Goal: Information Seeking & Learning: Understand process/instructions

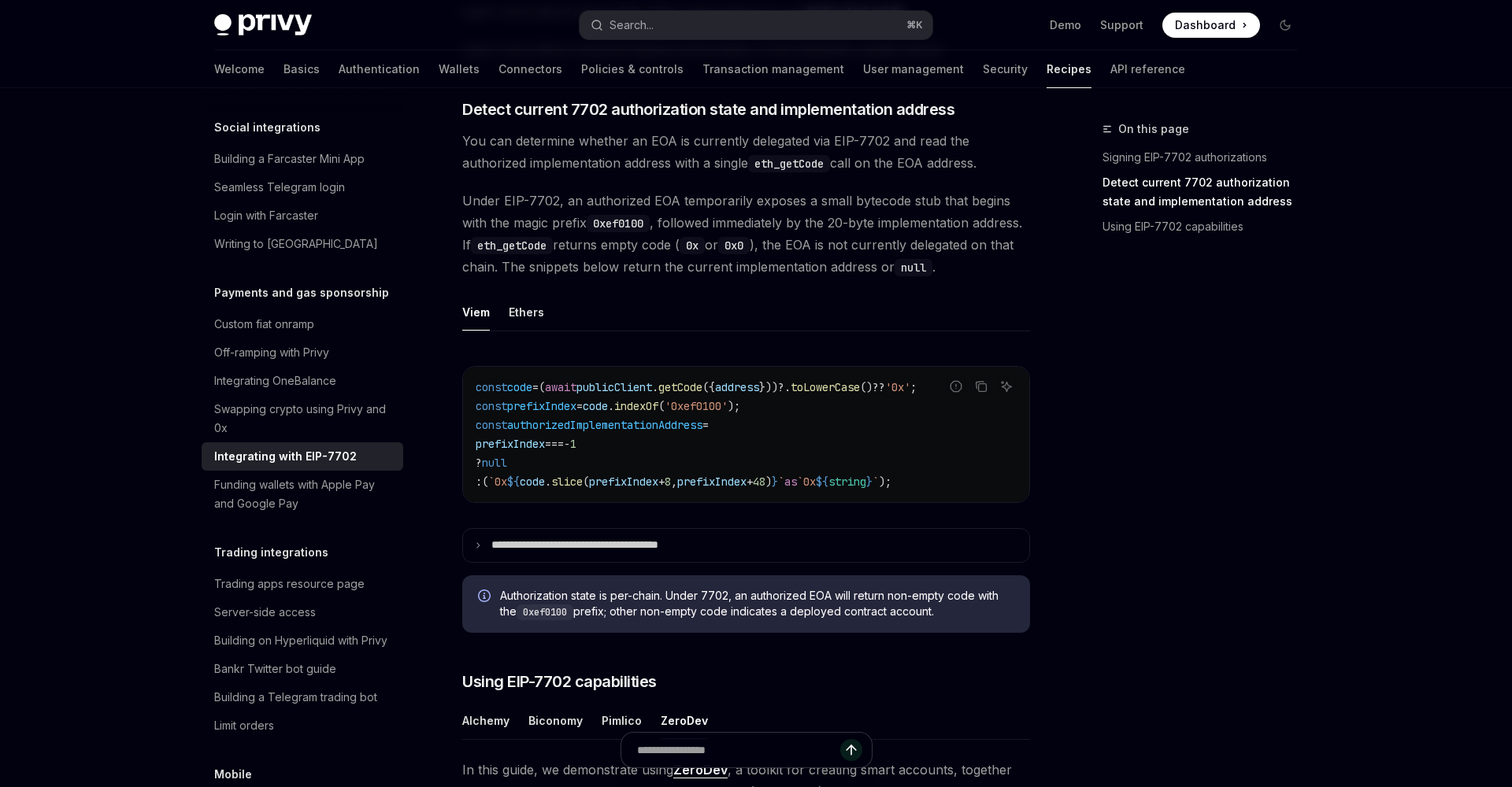
scroll to position [531, 0]
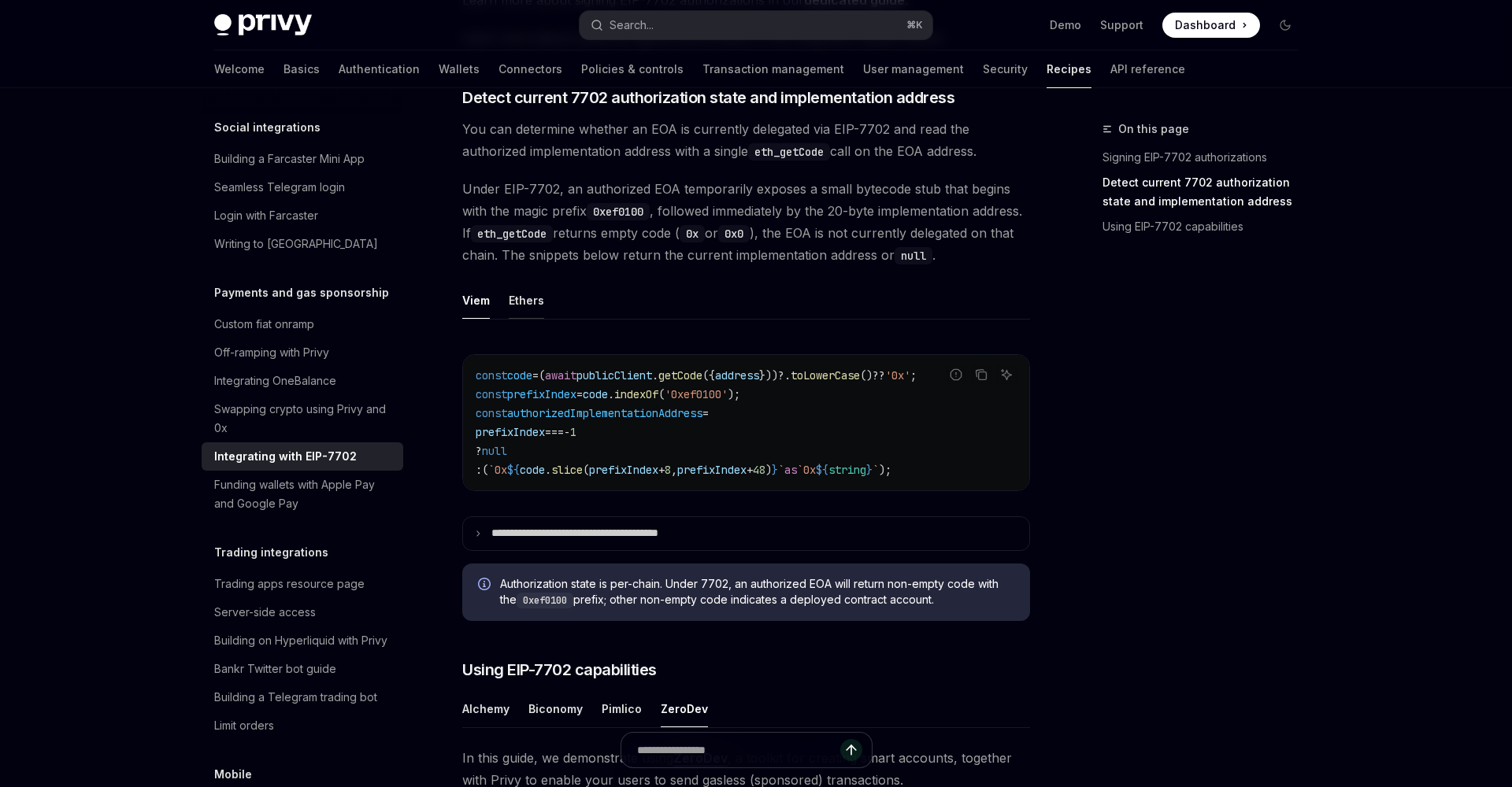
click at [529, 318] on button "Ethers" at bounding box center [526, 300] width 36 height 37
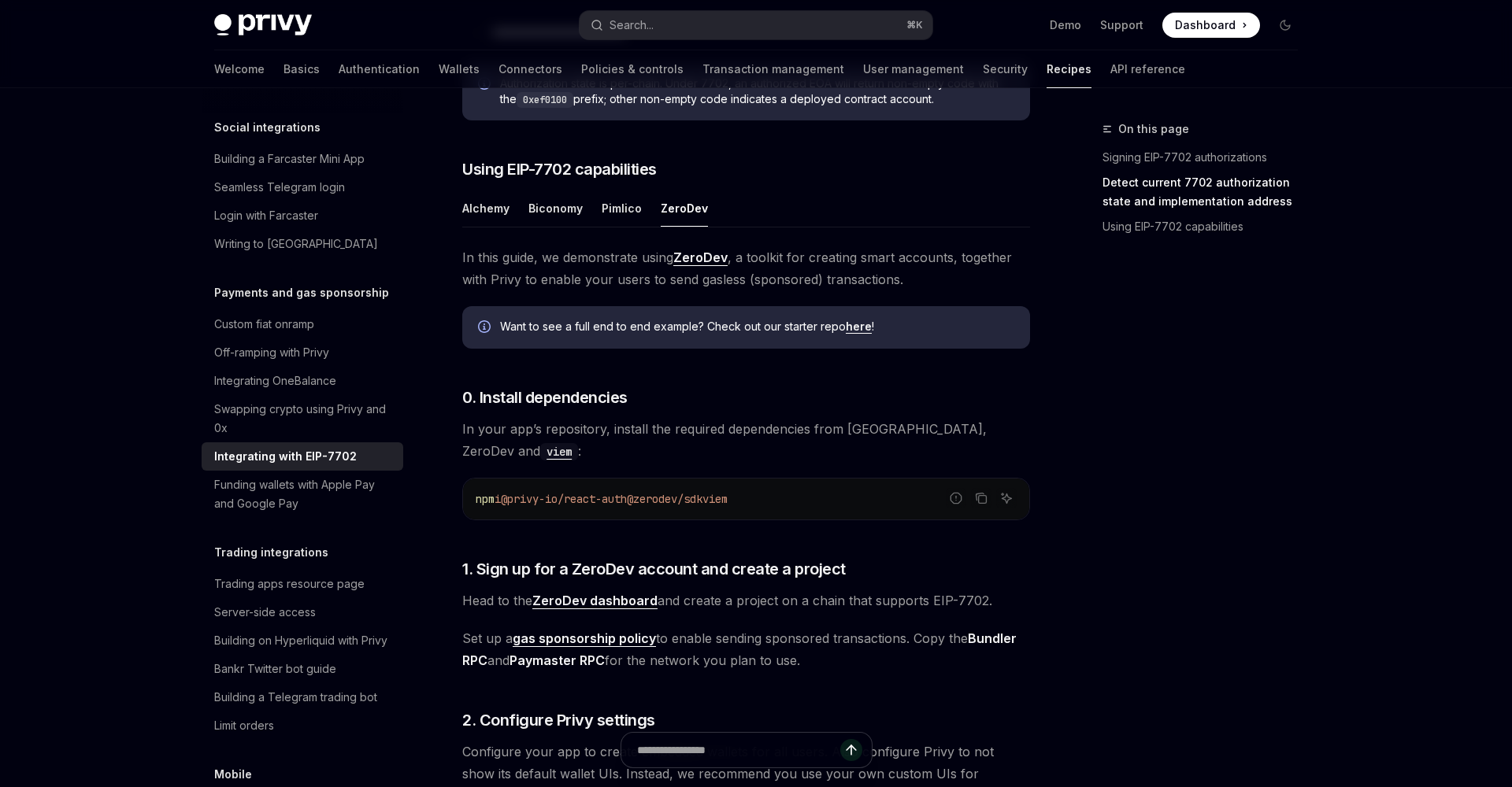
scroll to position [1034, 0]
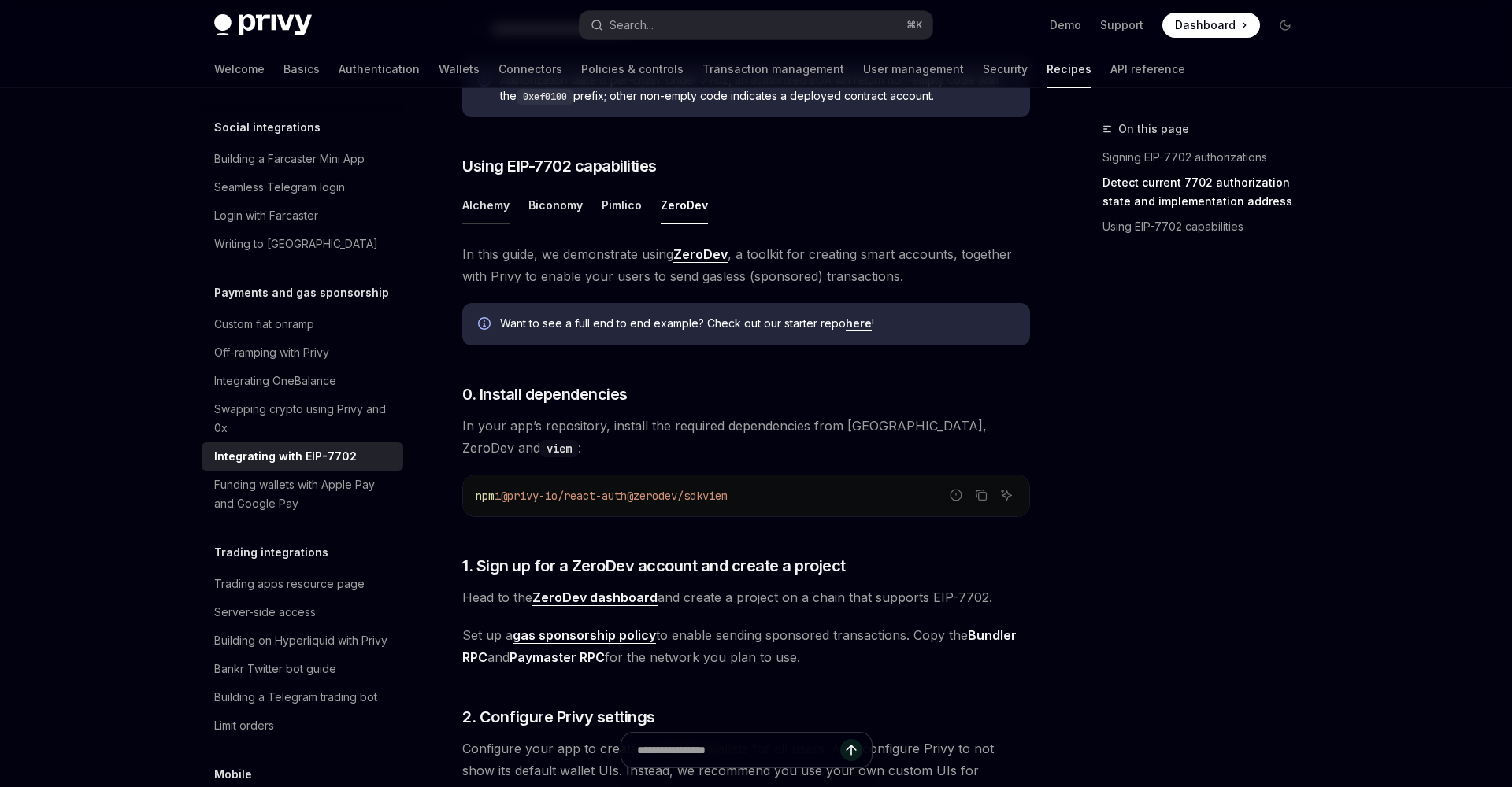
click at [479, 223] on button "Alchemy" at bounding box center [486, 204] width 48 height 37
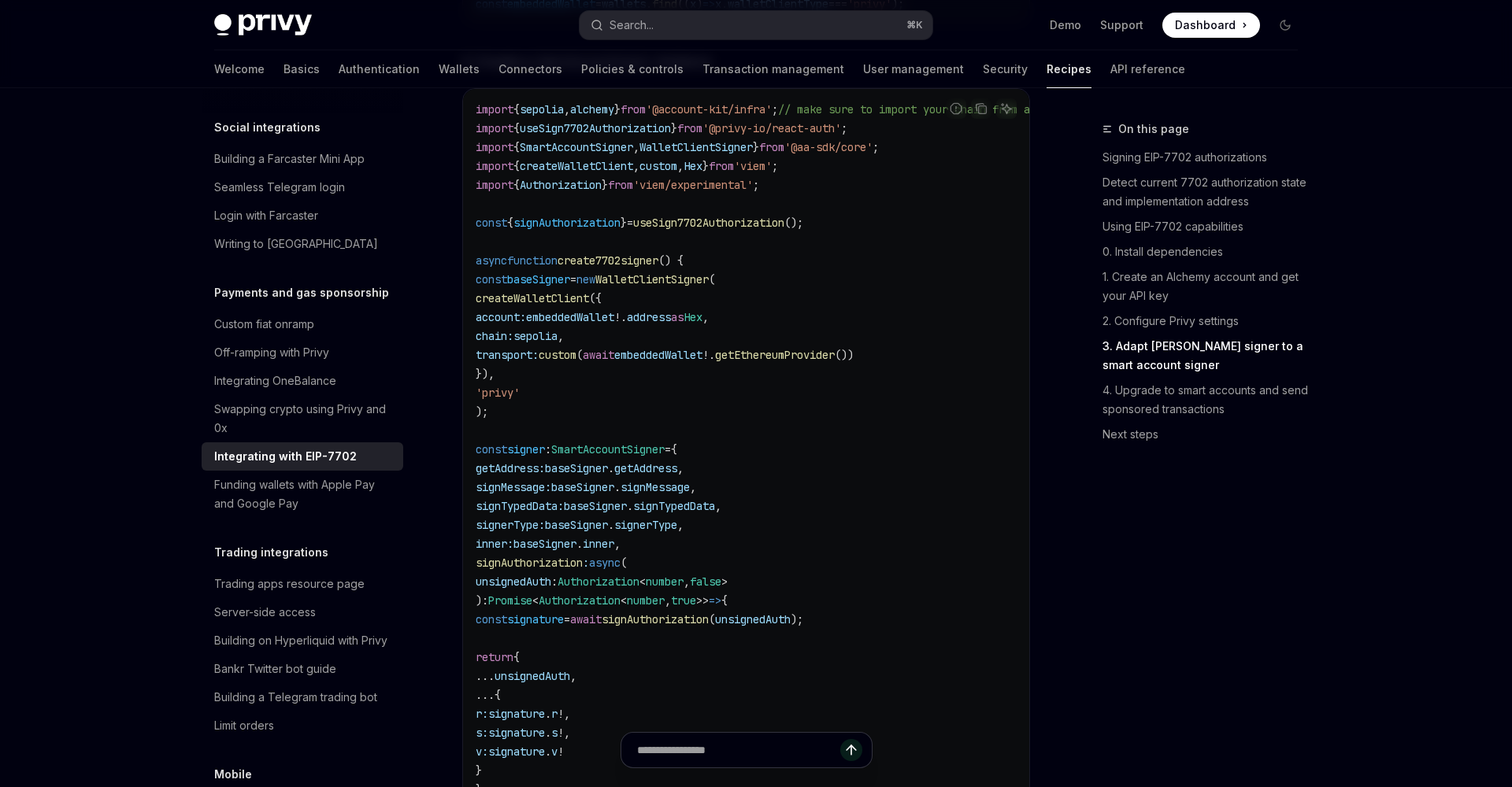
scroll to position [2663, 0]
click at [672, 291] on span "WalletClientSigner" at bounding box center [652, 283] width 113 height 14
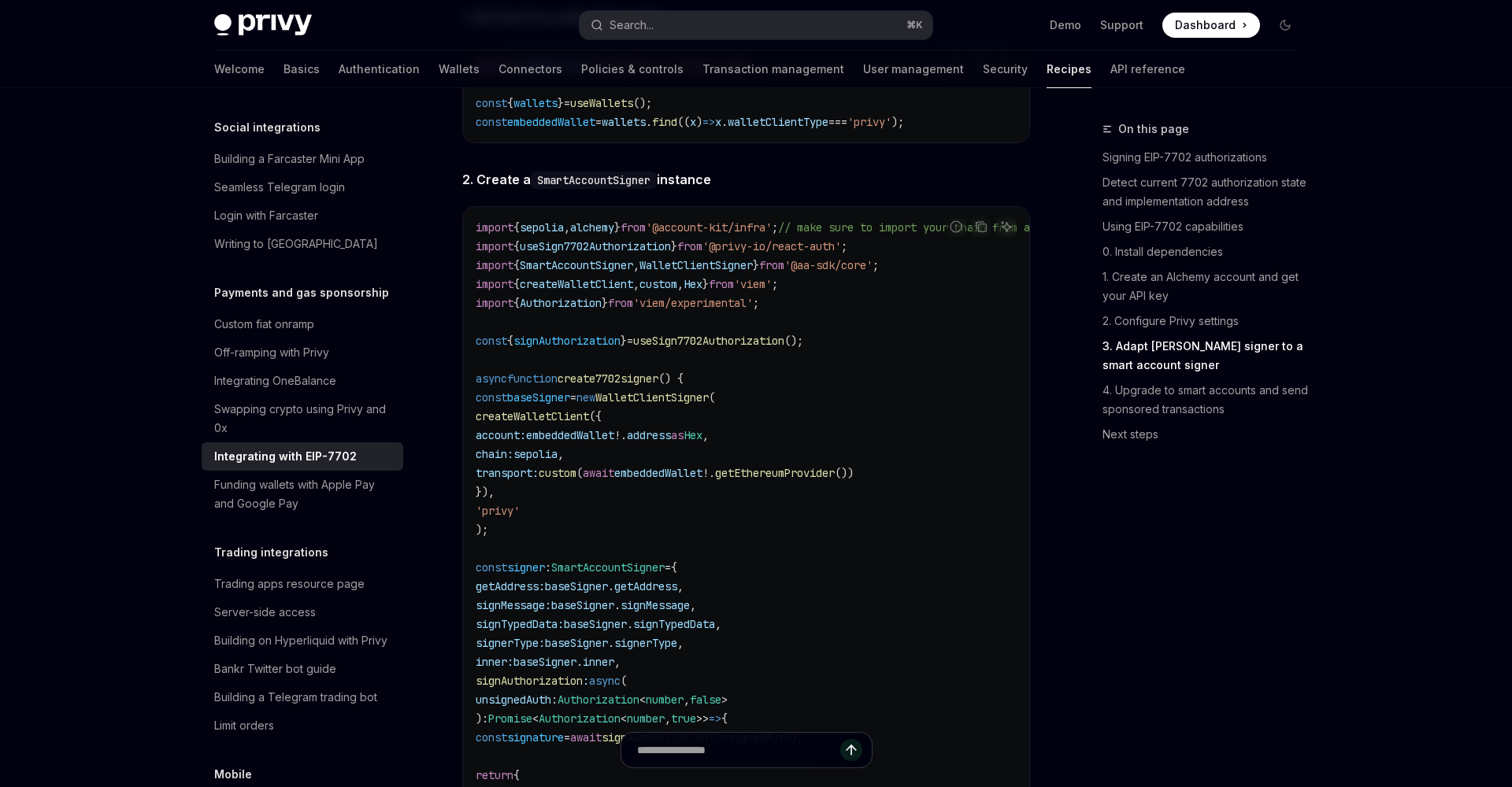
scroll to position [2545, 0]
click at [674, 276] on span "WalletClientSigner" at bounding box center [696, 269] width 113 height 14
click at [895, 311] on code "import { sepolia , alchemy } from '@account-kit/infra' ; // make sure to import…" at bounding box center [835, 619] width 719 height 794
click at [679, 276] on span "WalletClientSigner" at bounding box center [696, 269] width 113 height 14
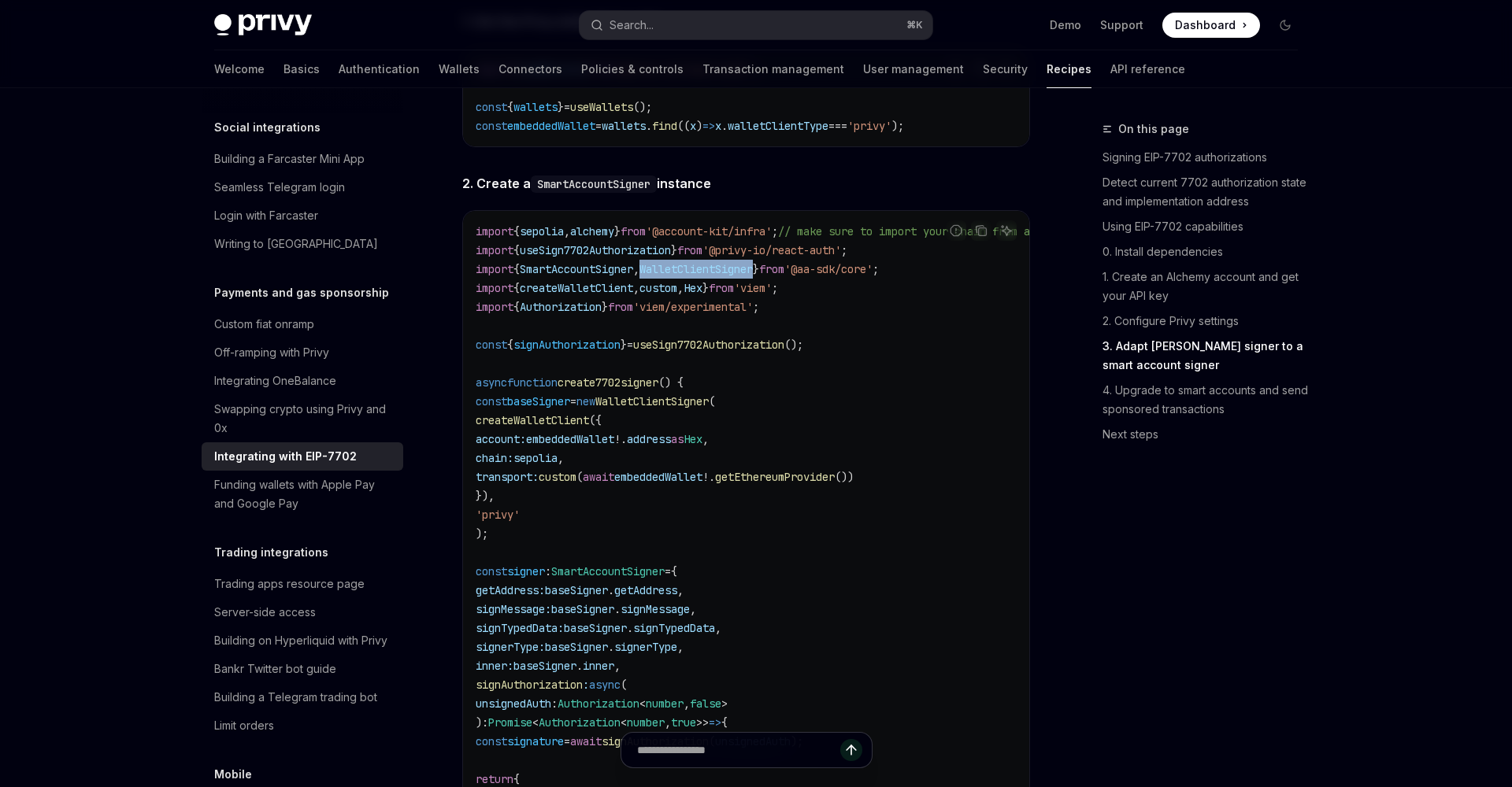
click at [679, 276] on span "WalletClientSigner" at bounding box center [696, 269] width 113 height 14
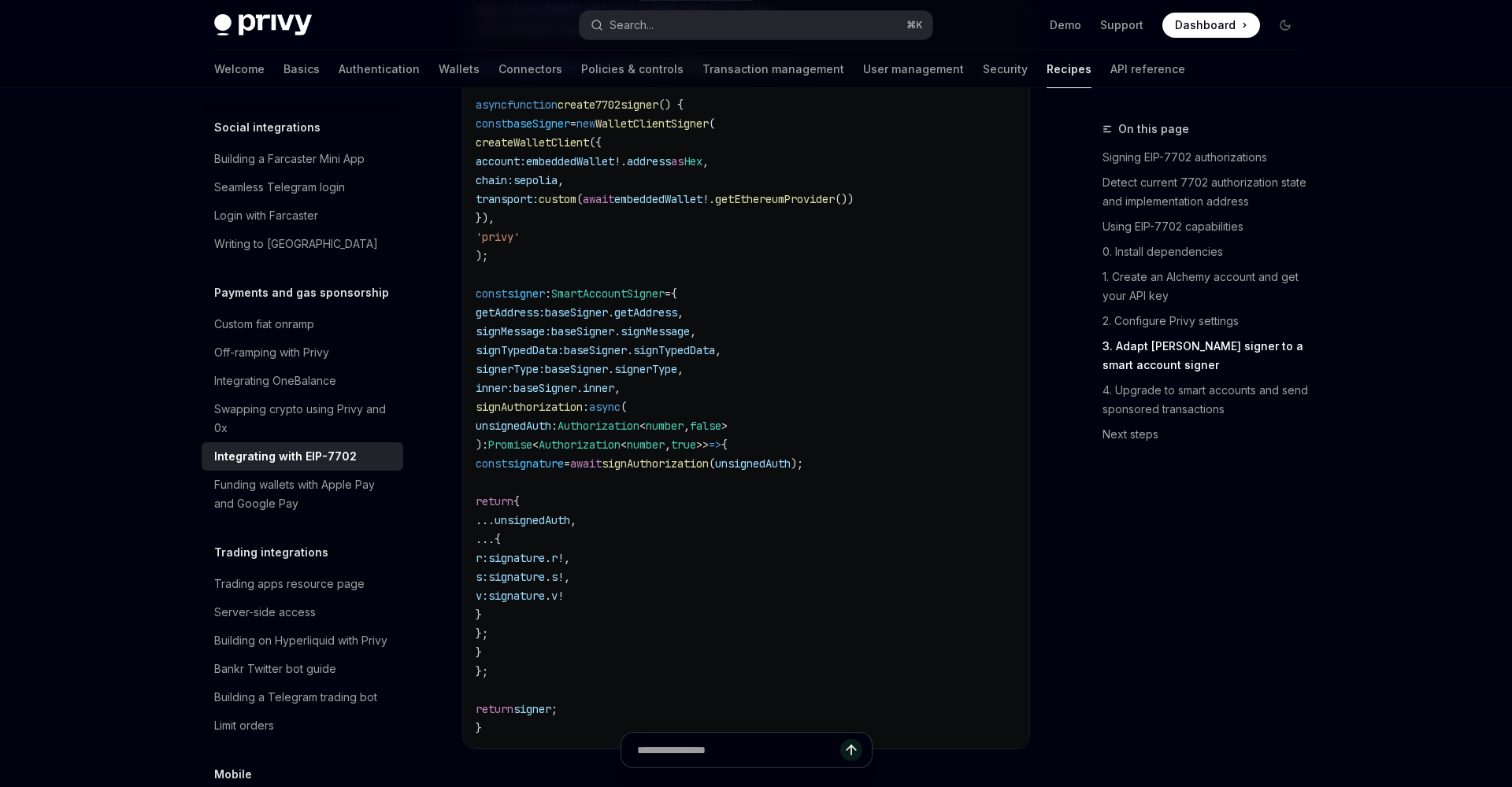
scroll to position [2824, 0]
click at [639, 432] on span "Authorization" at bounding box center [599, 424] width 82 height 14
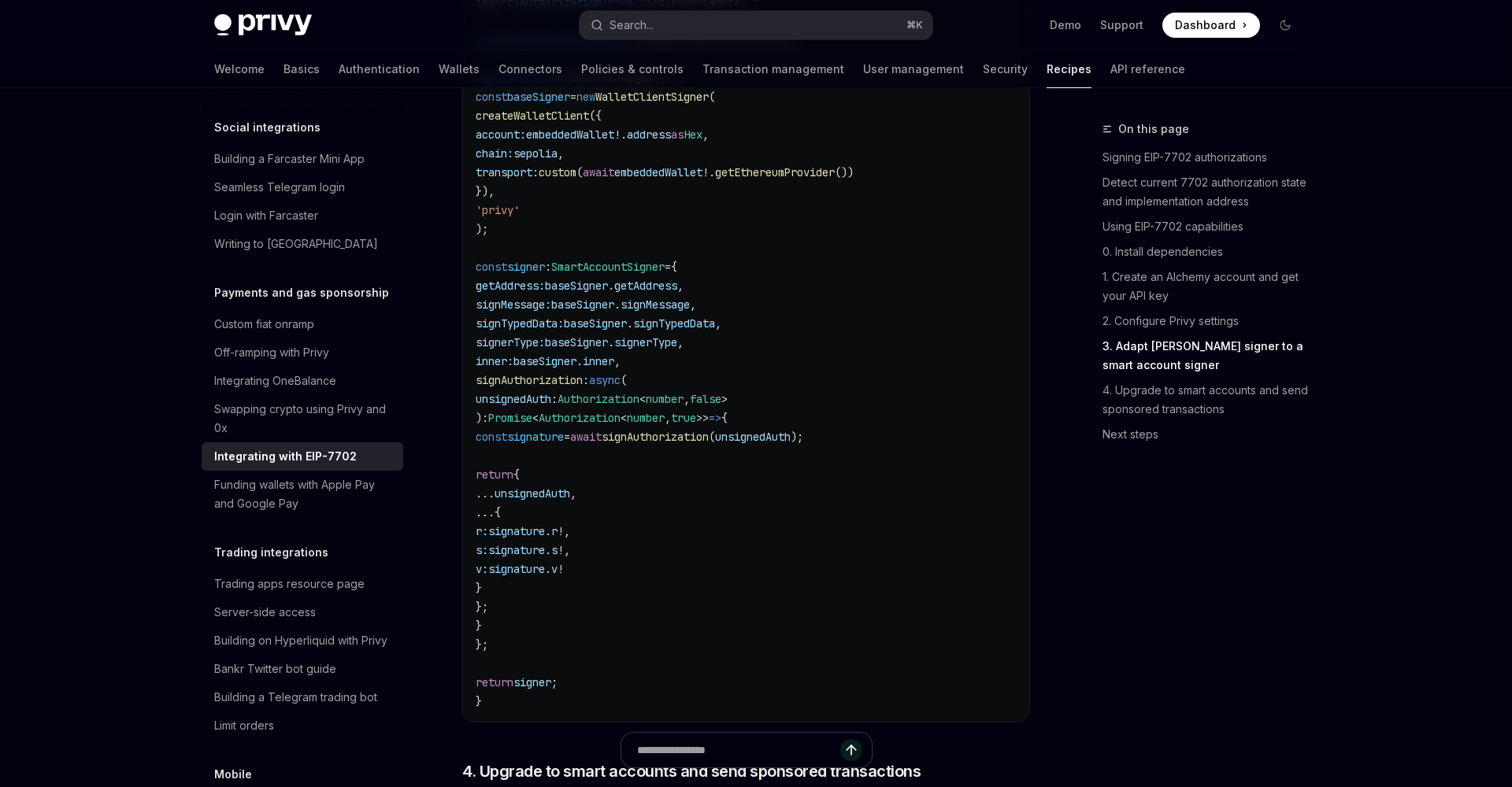
scroll to position [2855, 0]
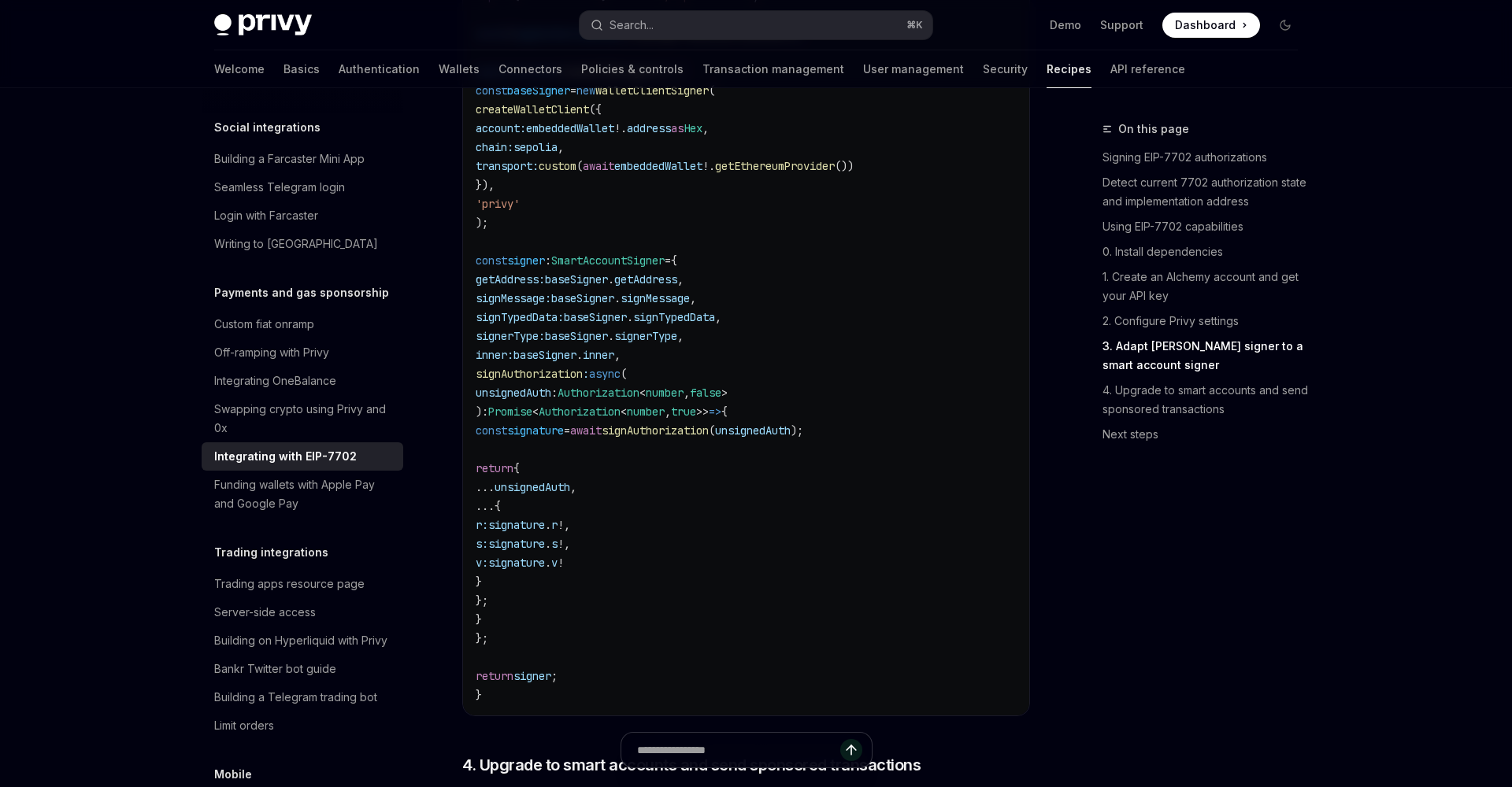
click at [709, 438] on span "signAuthorization" at bounding box center [655, 431] width 107 height 14
click at [791, 438] on span "unsignedAuth" at bounding box center [753, 431] width 75 height 14
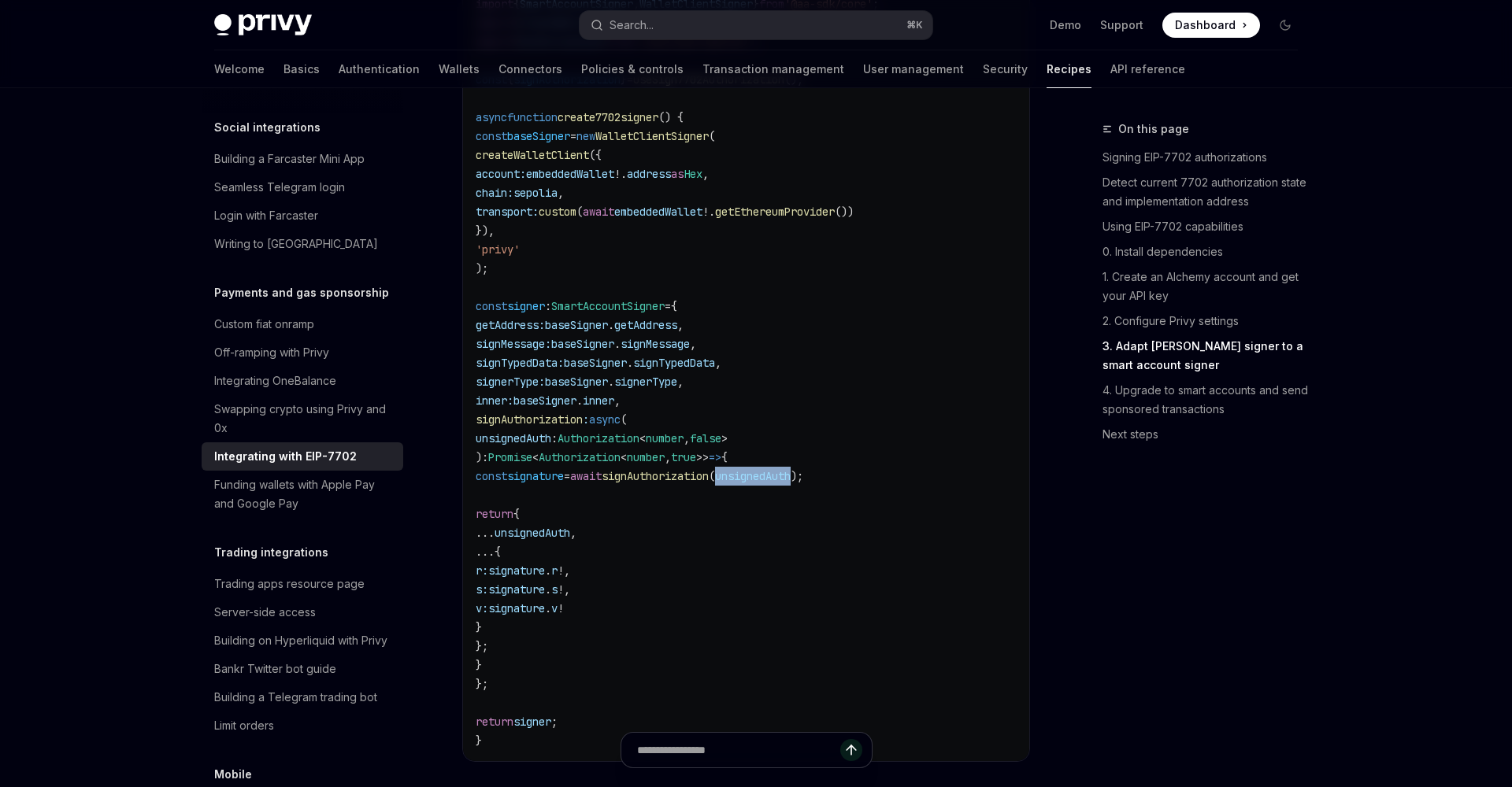
scroll to position [2812, 0]
drag, startPoint x: 489, startPoint y: 334, endPoint x: 572, endPoint y: 713, distance: 388.0
click at [572, 713] on code "import { sepolia , alchemy } from '@account-kit/infra' ; // make sure to import…" at bounding box center [835, 352] width 719 height 794
copy code "const signer : SmartAccountSigner = { getAddress: baseSigner . getAddress , sig…"
click at [705, 437] on code "import { sepolia , alchemy } from '@account-kit/infra' ; // make sure to import…" at bounding box center [835, 352] width 719 height 794
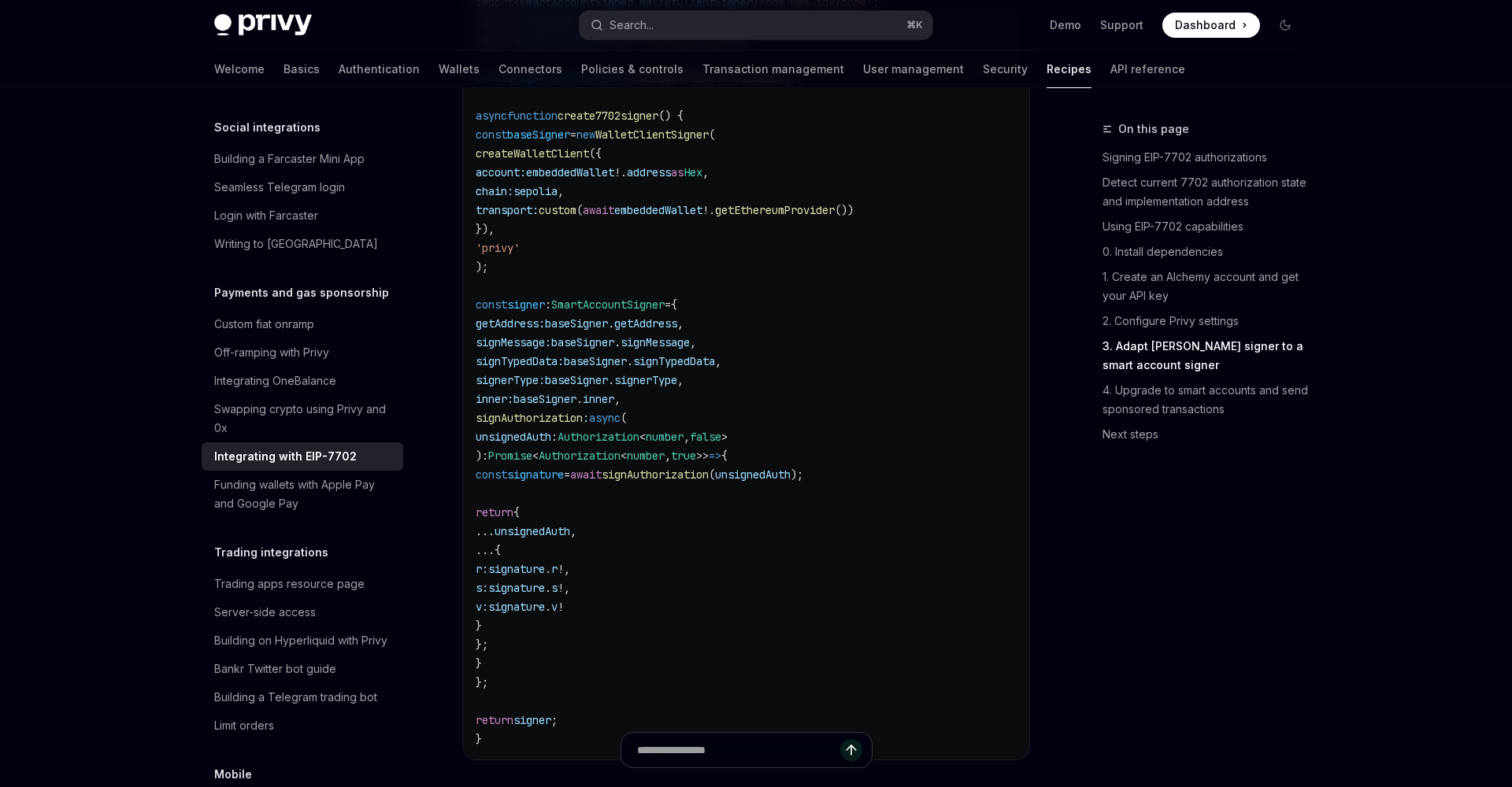
click at [653, 312] on span "SmartAccountSigner" at bounding box center [608, 305] width 113 height 14
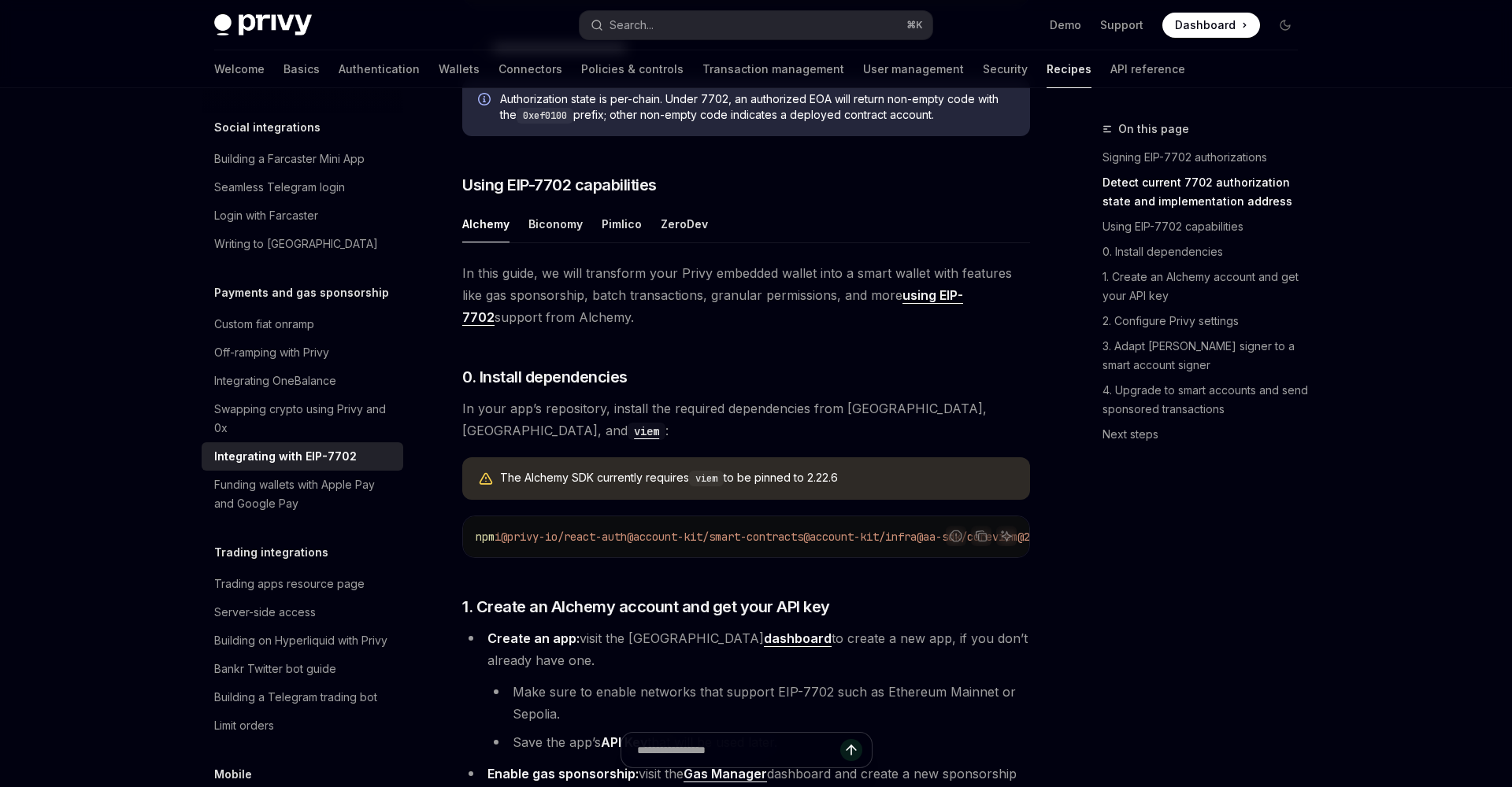
scroll to position [1011, 0]
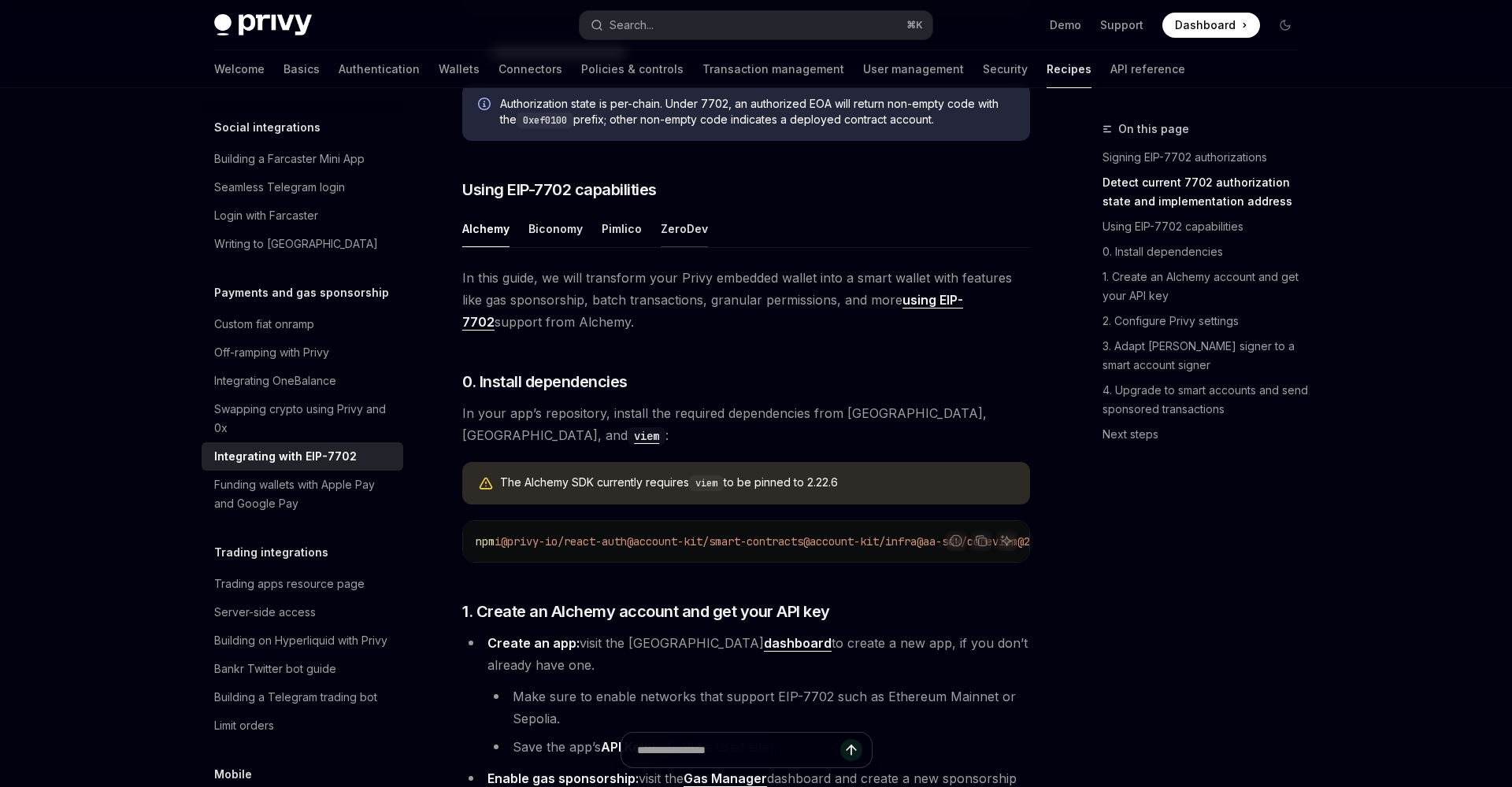
click at [673, 247] on button "ZeroDev" at bounding box center [685, 228] width 48 height 37
type textarea "*"
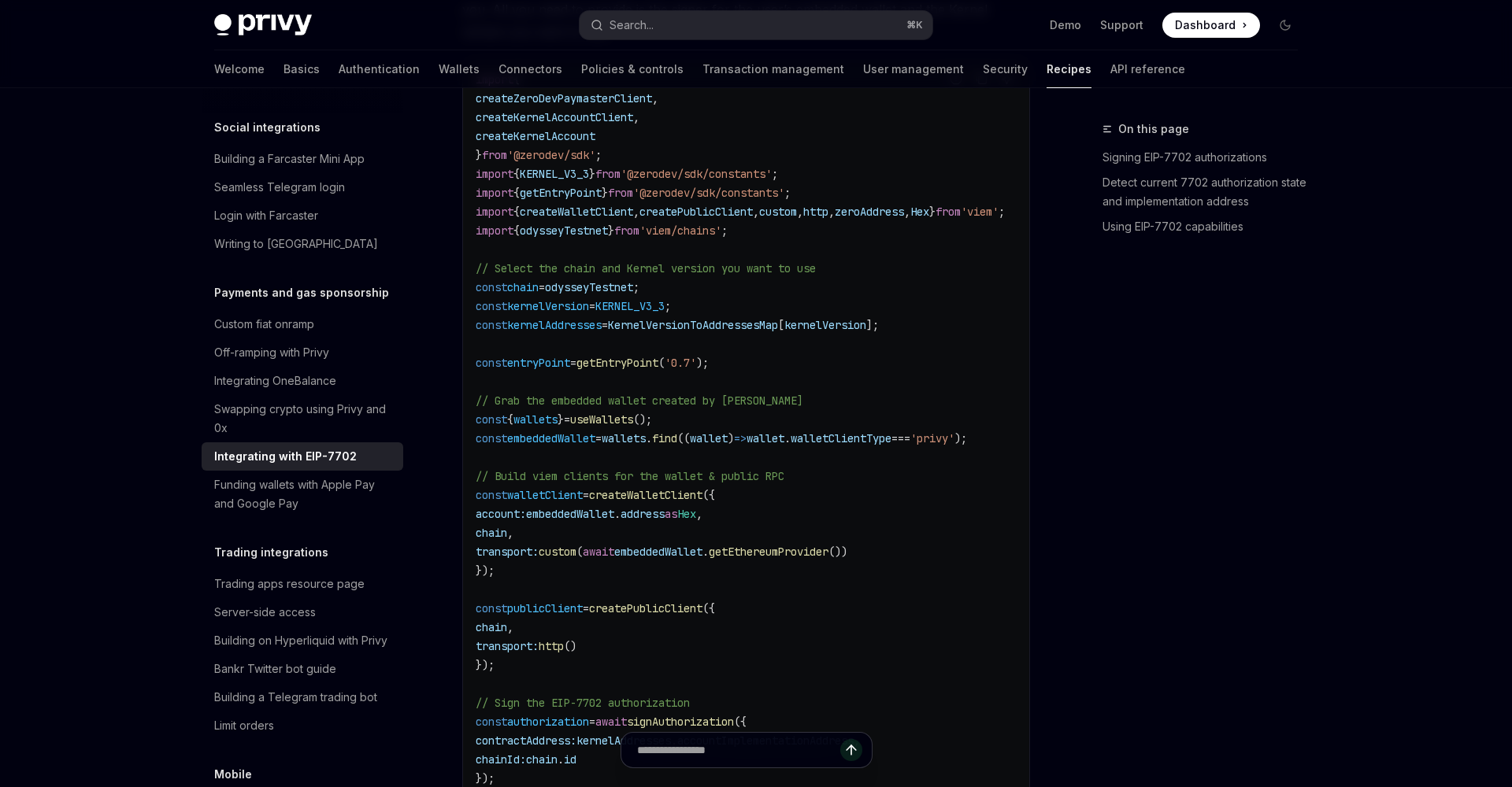
scroll to position [2198, 0]
drag, startPoint x: 555, startPoint y: 397, endPoint x: 656, endPoint y: 404, distance: 101.2
click at [656, 404] on span "// Grab the embedded wallet created by [PERSON_NAME]" at bounding box center [639, 400] width 328 height 14
copy span "embedded wallet"
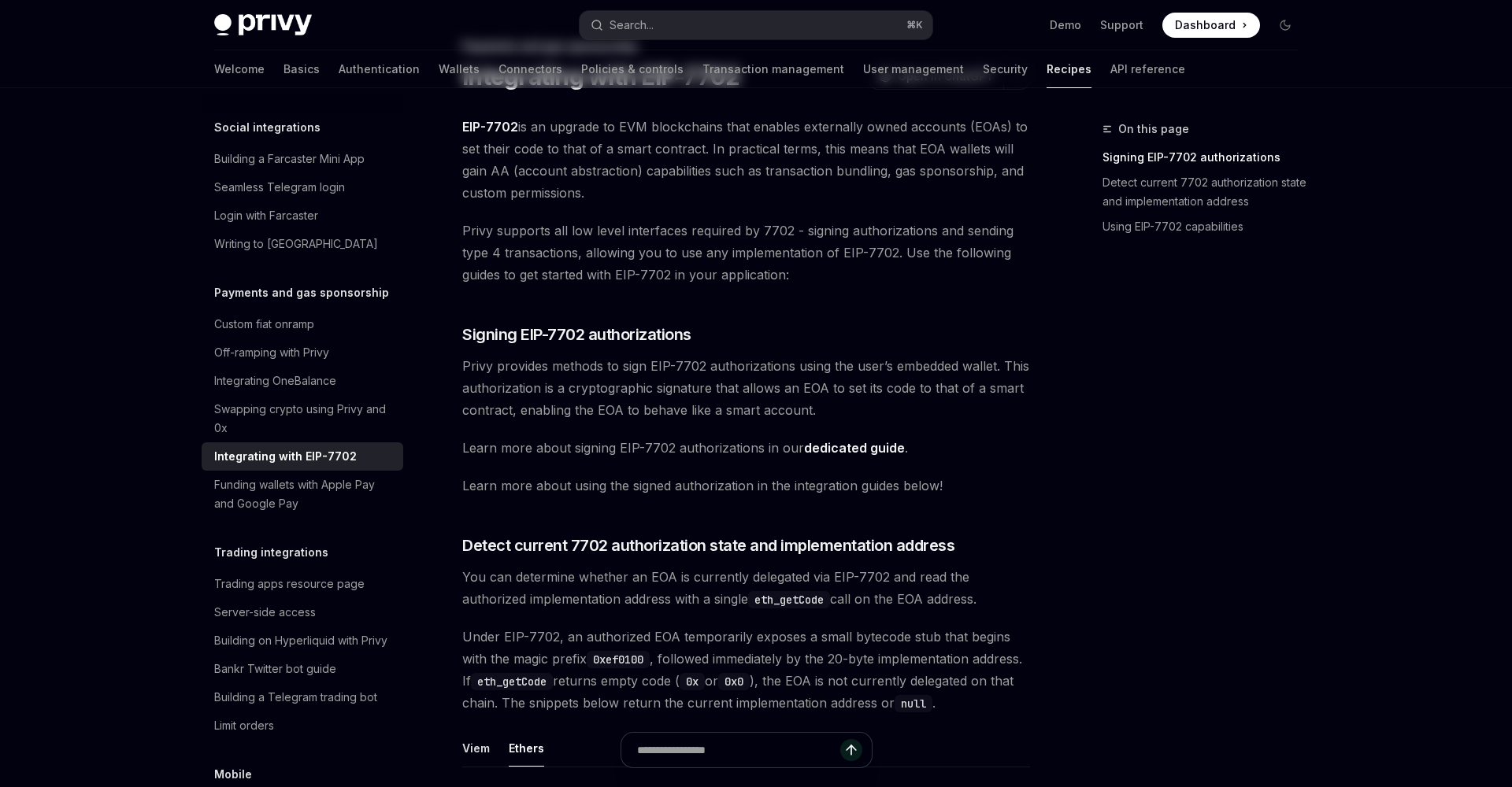
scroll to position [0, 0]
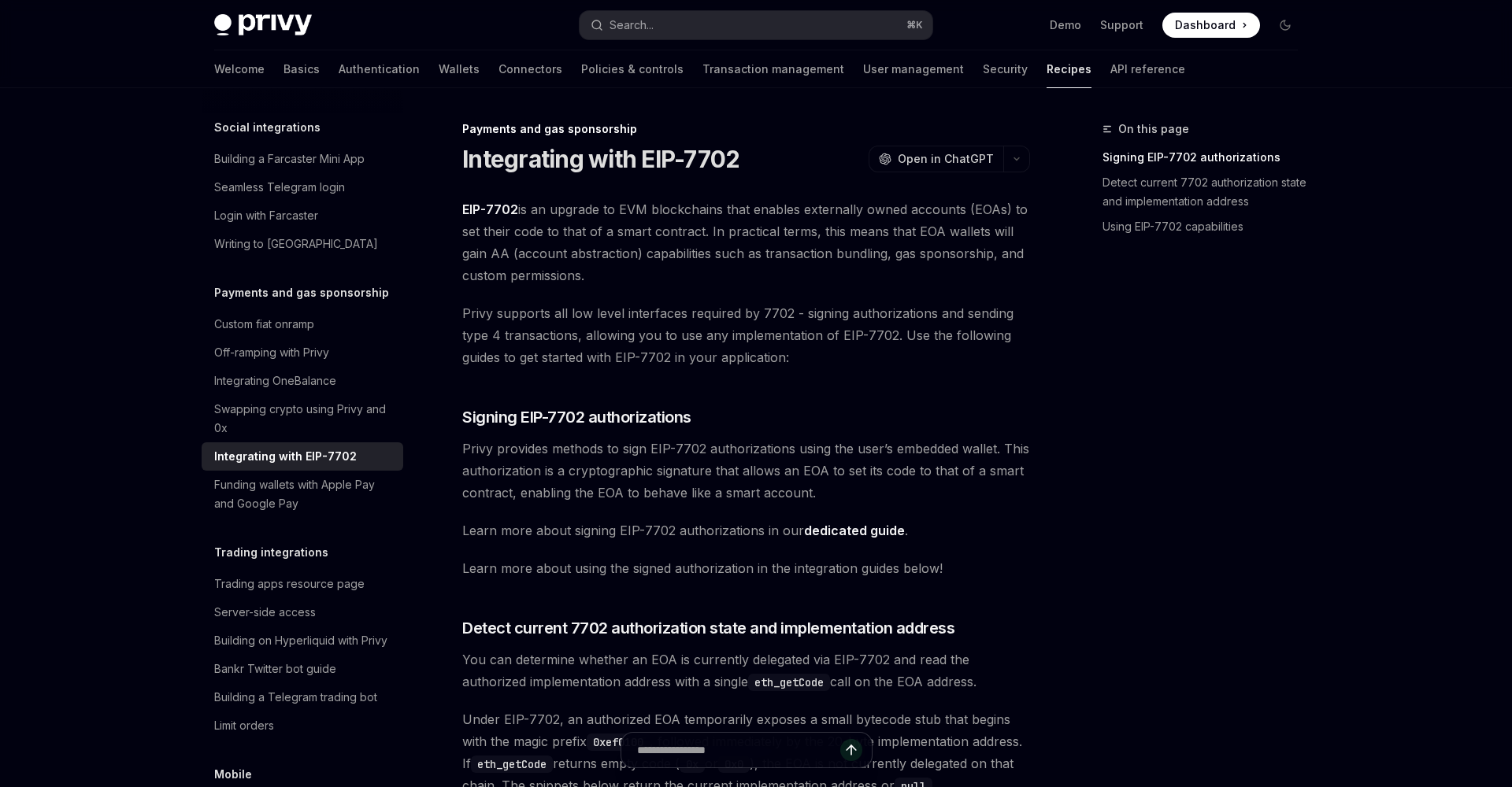
click at [845, 531] on link "dedicated guide" at bounding box center [855, 531] width 101 height 17
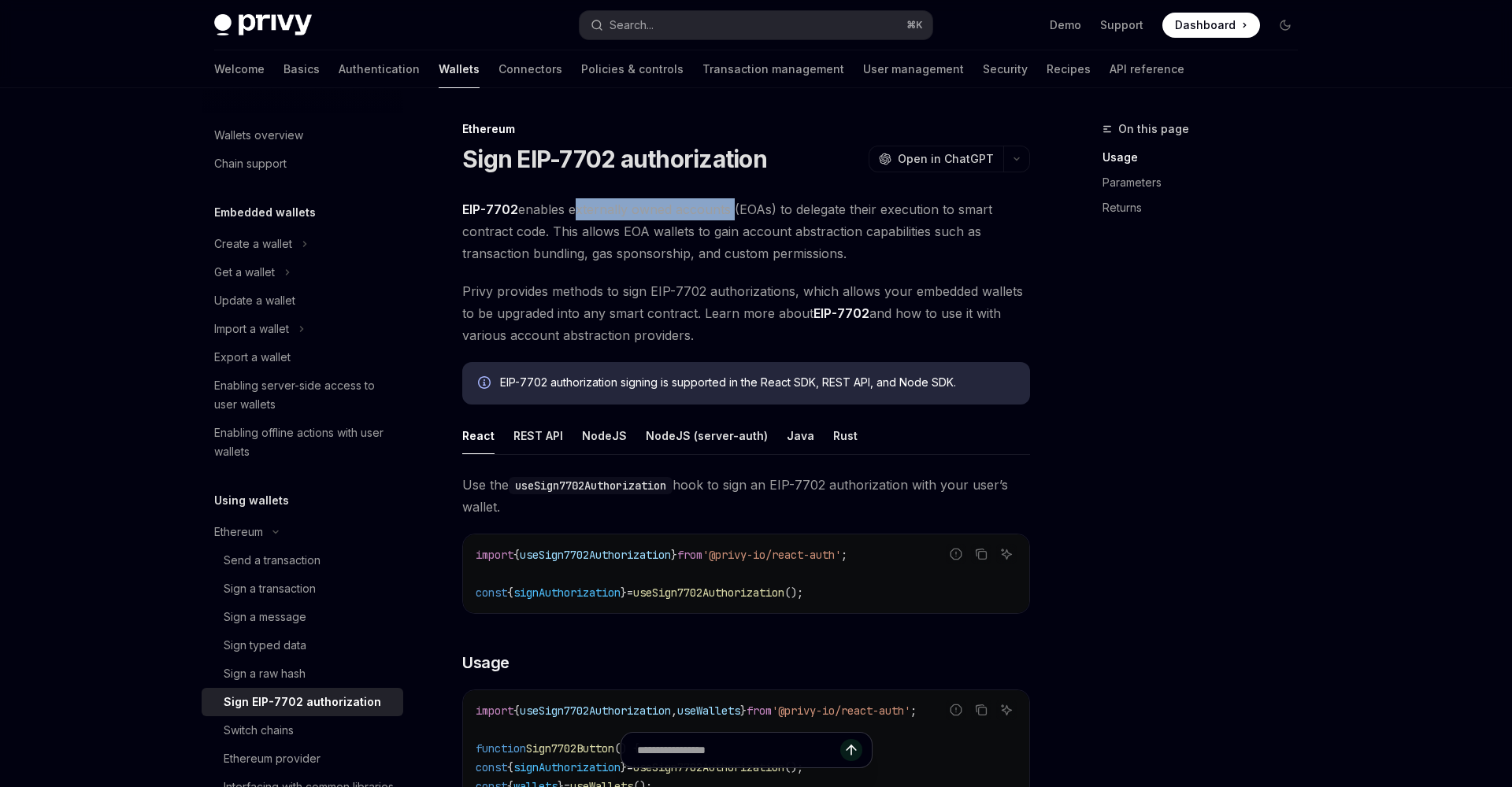
drag, startPoint x: 571, startPoint y: 211, endPoint x: 732, endPoint y: 210, distance: 161.0
click at [732, 210] on span "EIP-7702 enables externally owned accounts (EOAs) to delegate their execution t…" at bounding box center [747, 231] width 568 height 66
copy span "externally owned accounts"
